Goal: Task Accomplishment & Management: Manage account settings

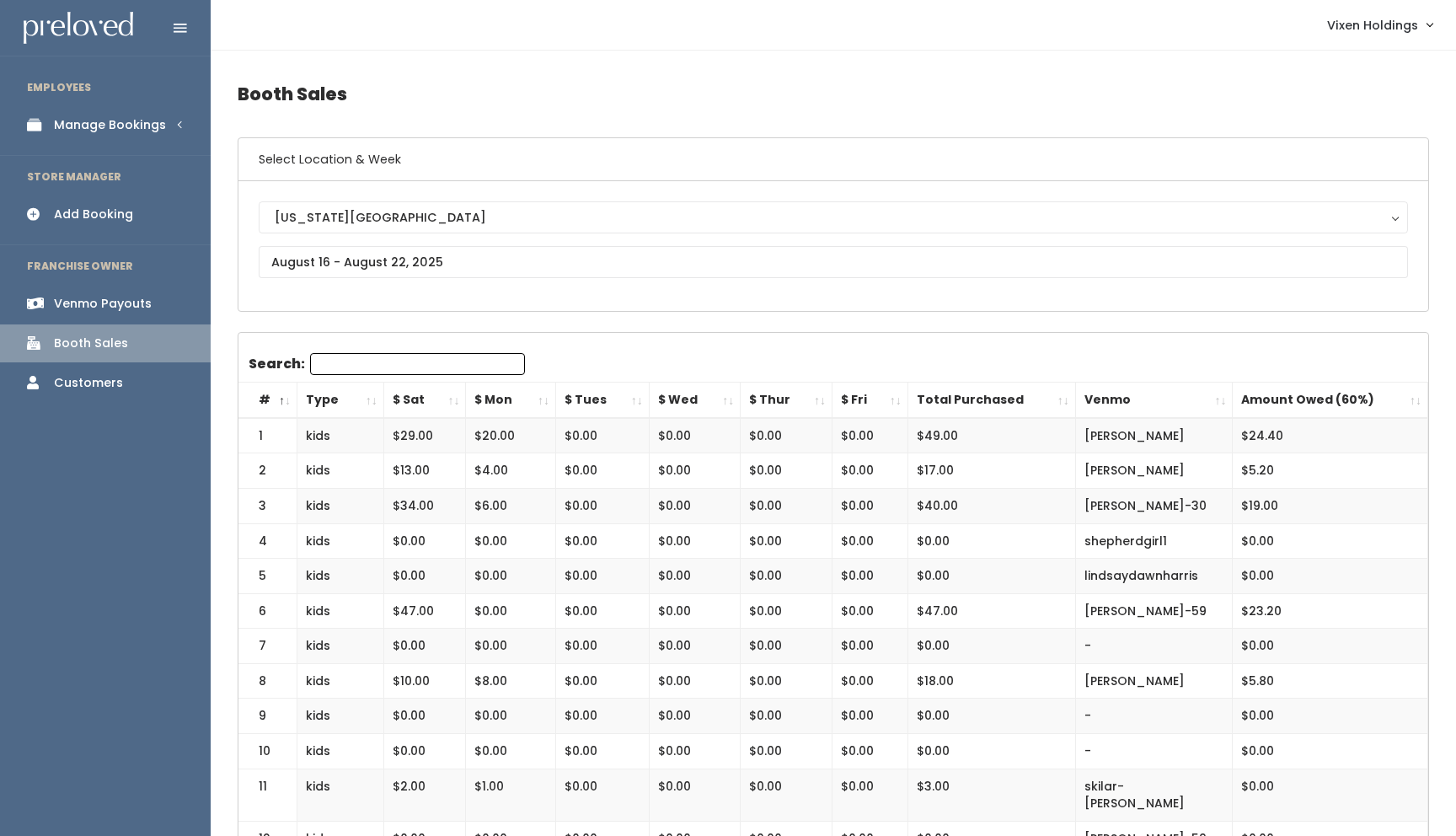
click at [143, 130] on div "Manage Bookings" at bounding box center [109, 125] width 112 height 17
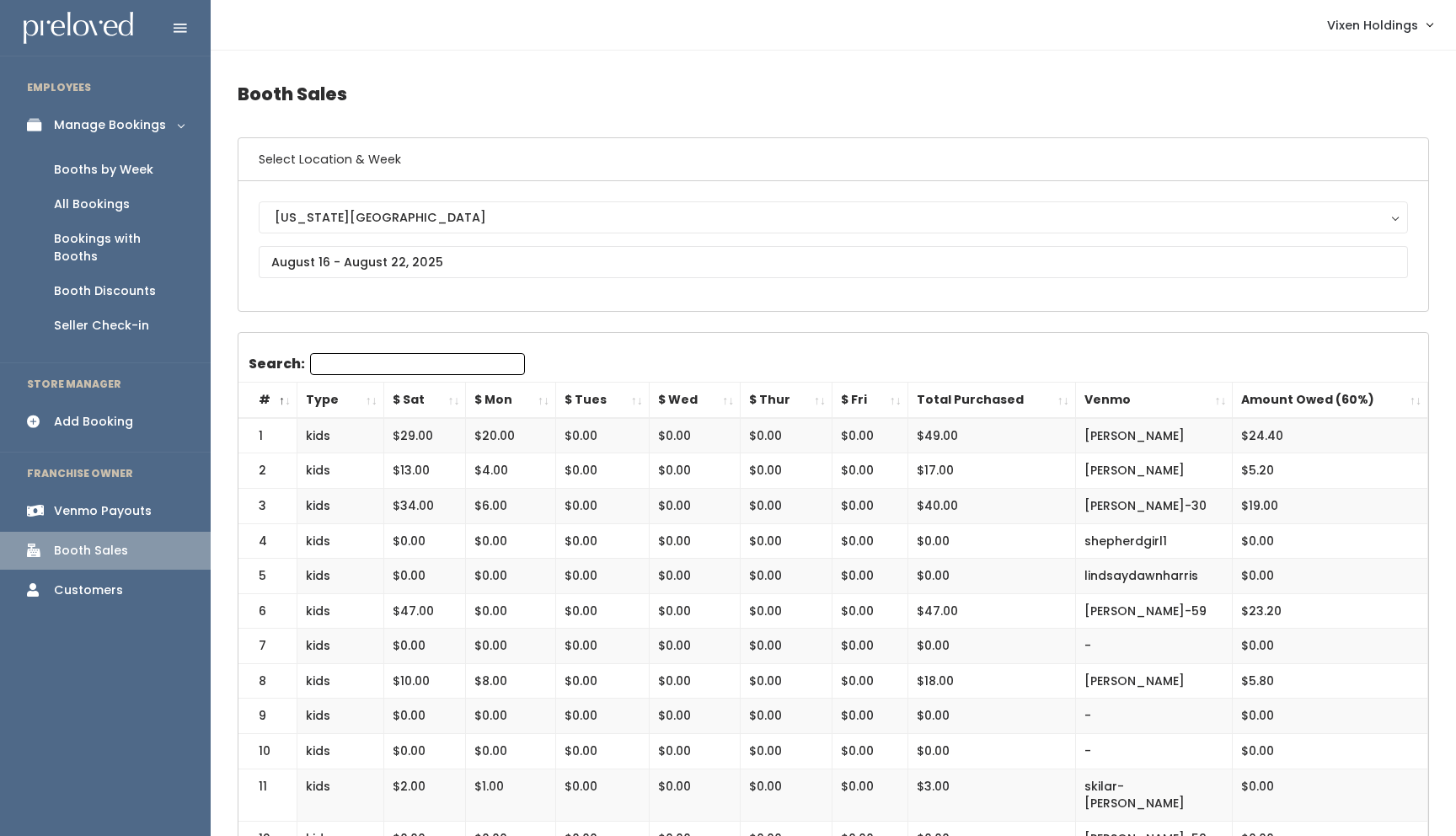
click at [130, 169] on div "Booths by Week" at bounding box center [103, 170] width 100 height 17
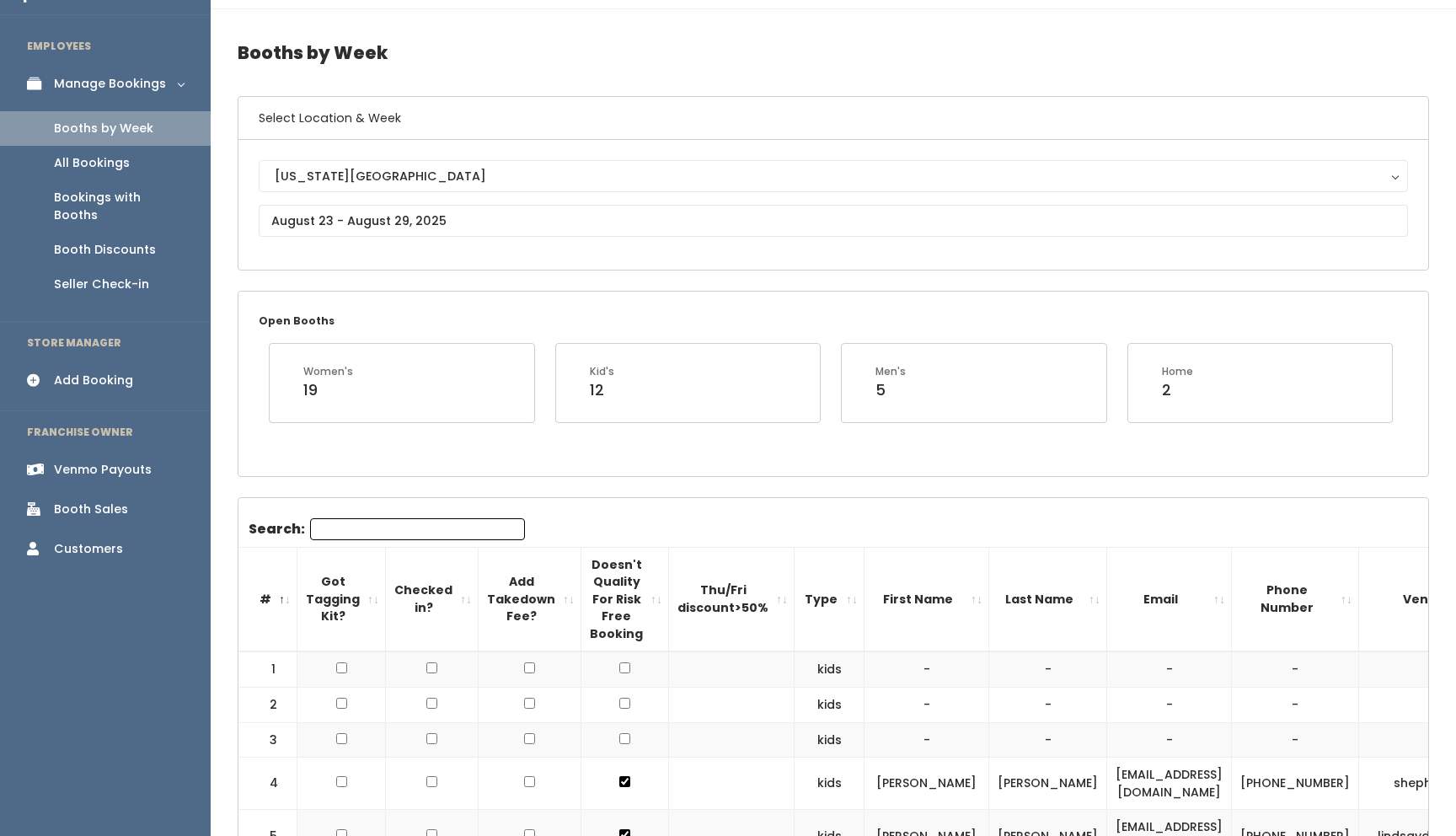
scroll to position [42, 0]
click at [404, 205] on input "text" at bounding box center [833, 219] width 1150 height 32
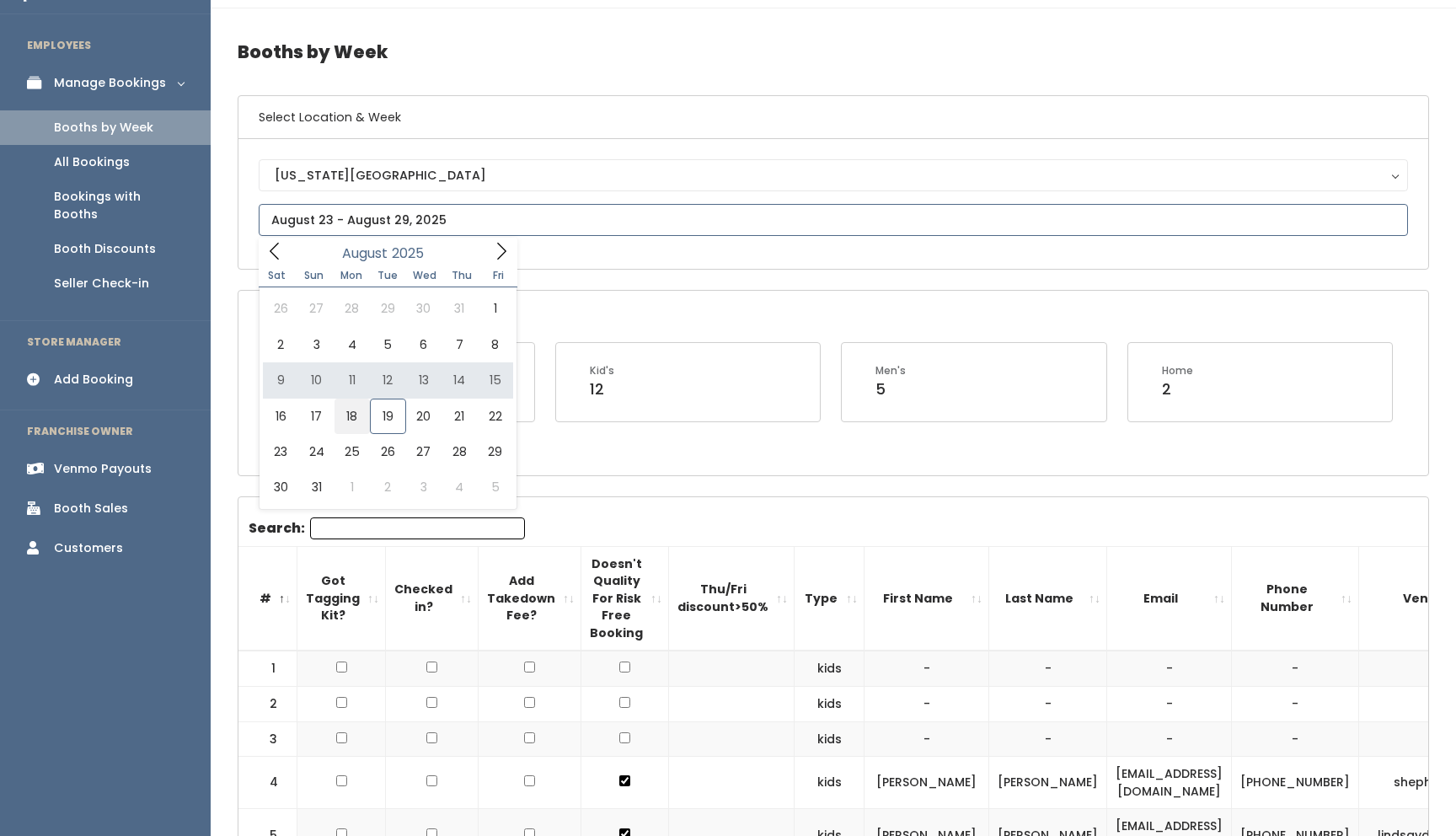
type input "August 16 to August 22"
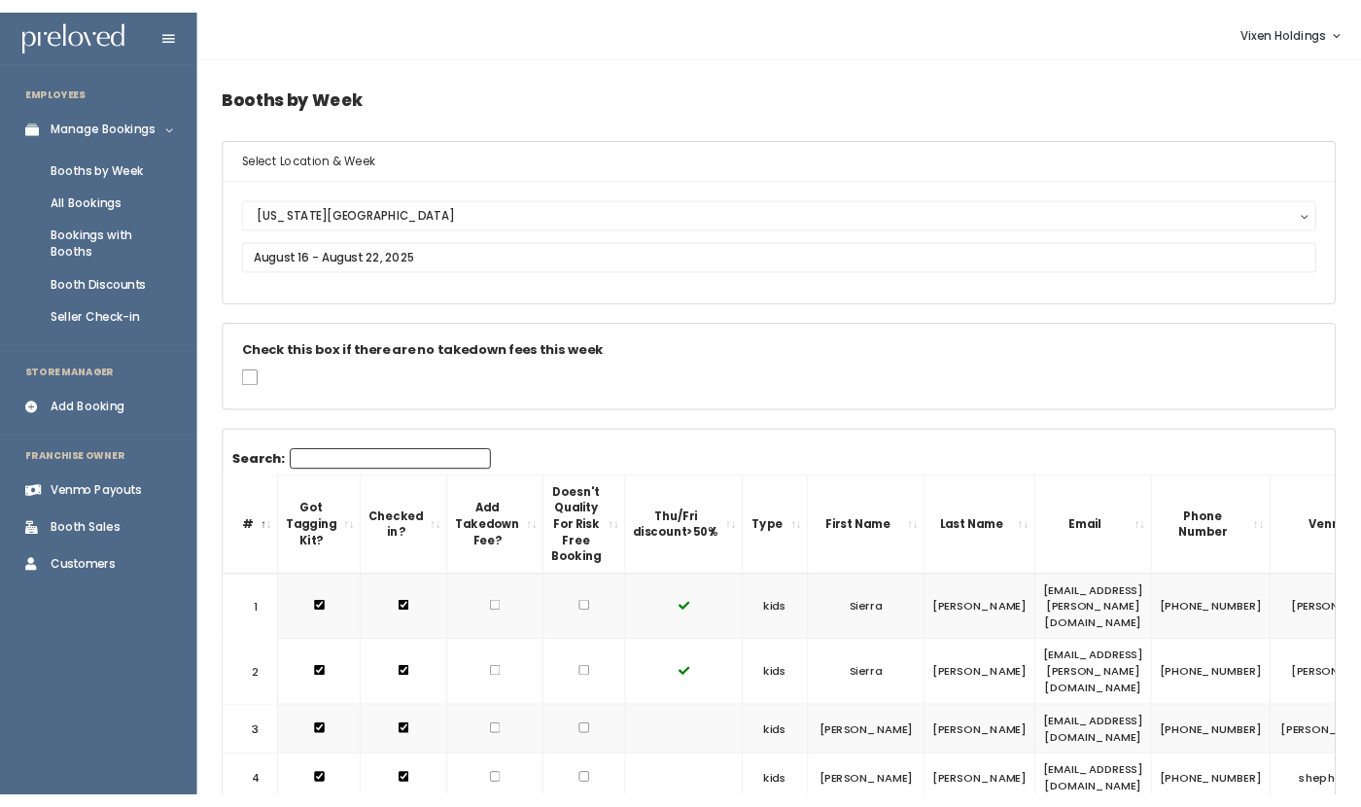
scroll to position [0, 170]
